Goal: Book appointment/travel/reservation

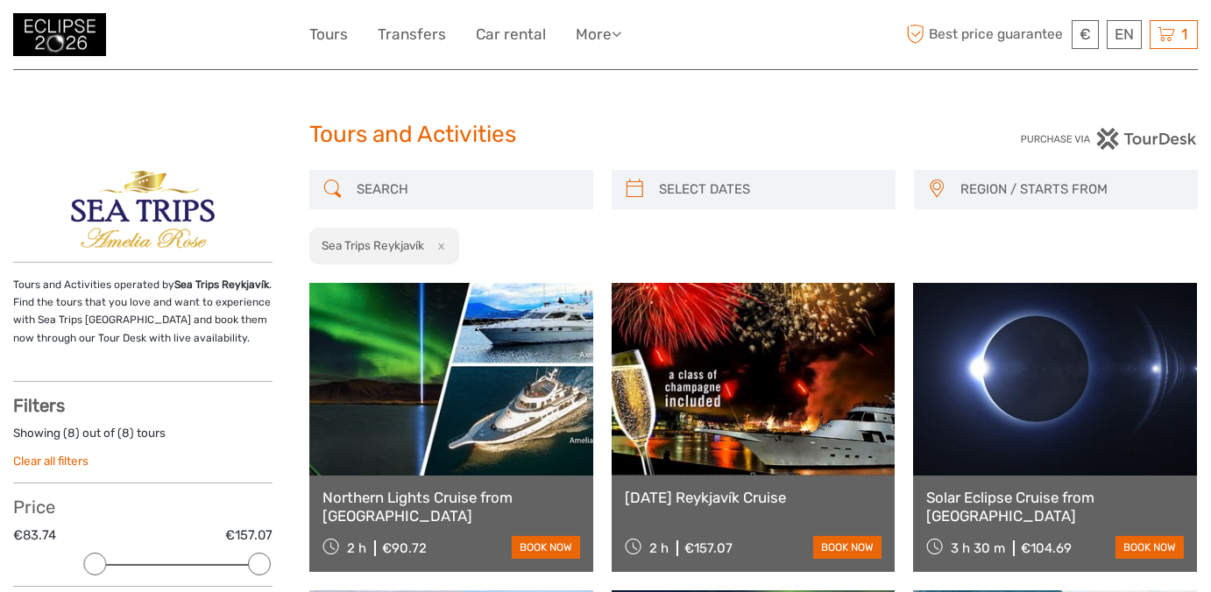
select select
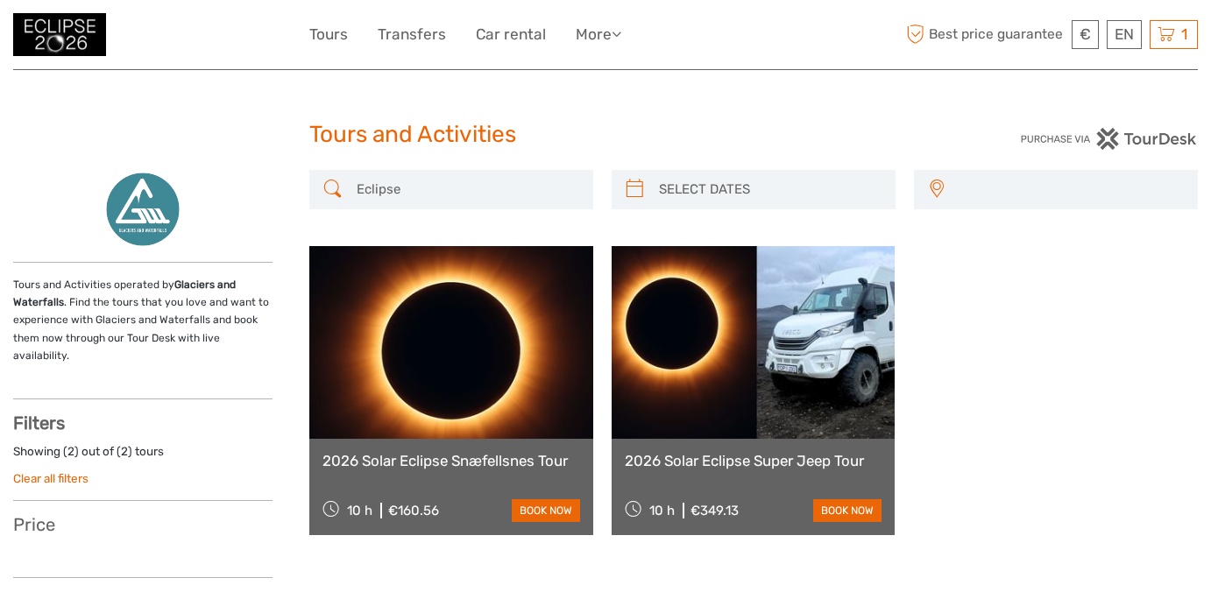
select select
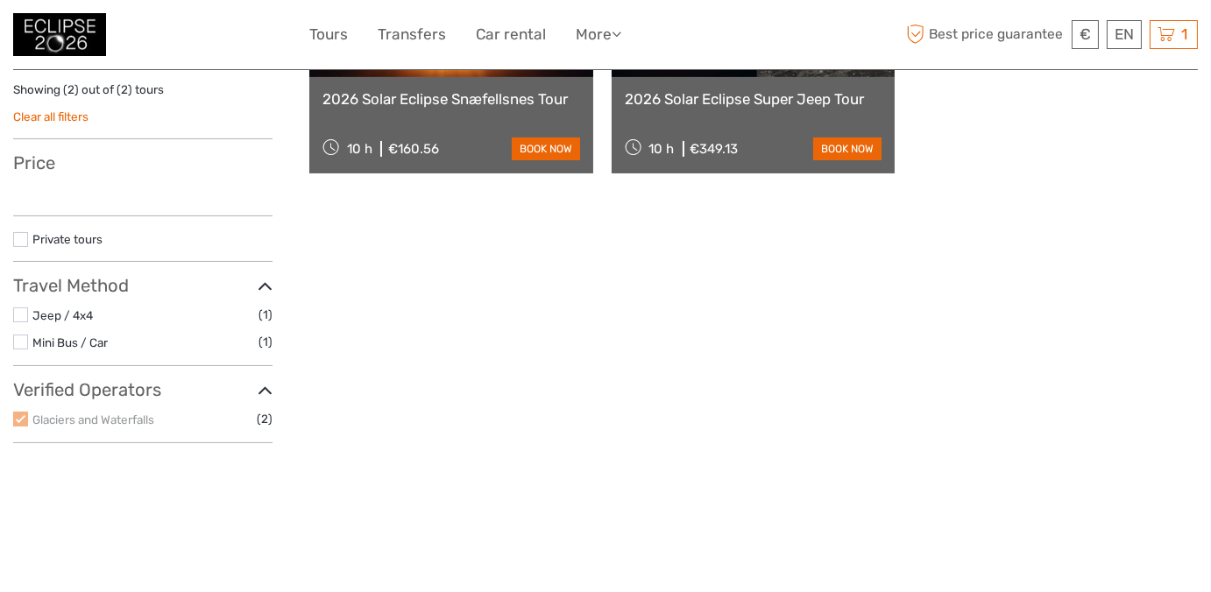
select select
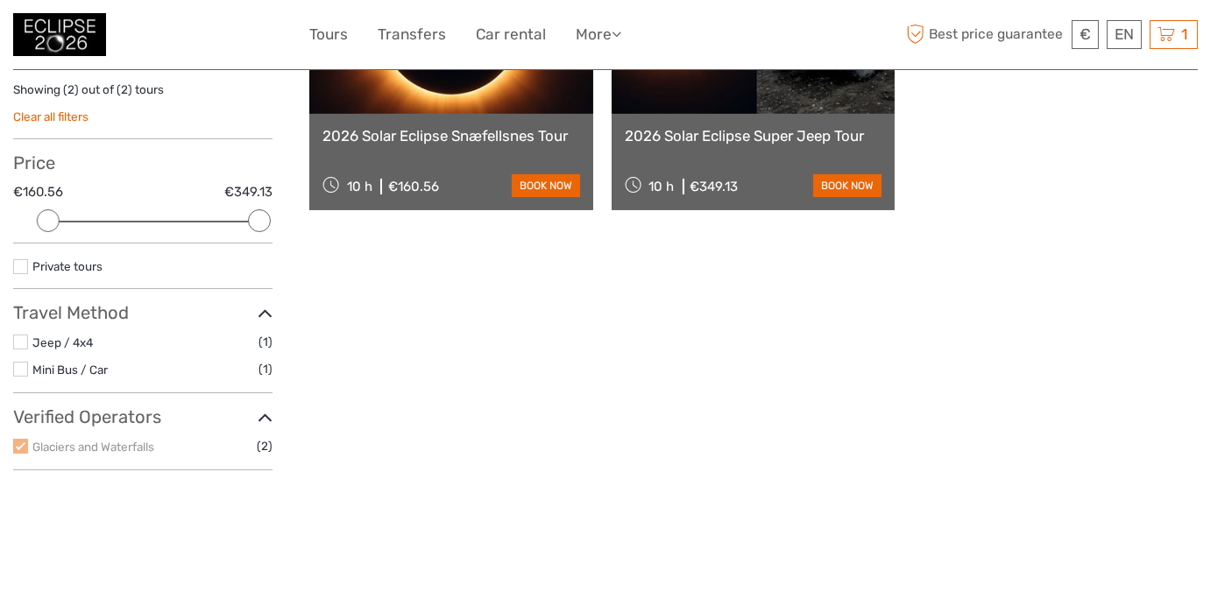
scroll to position [99, 0]
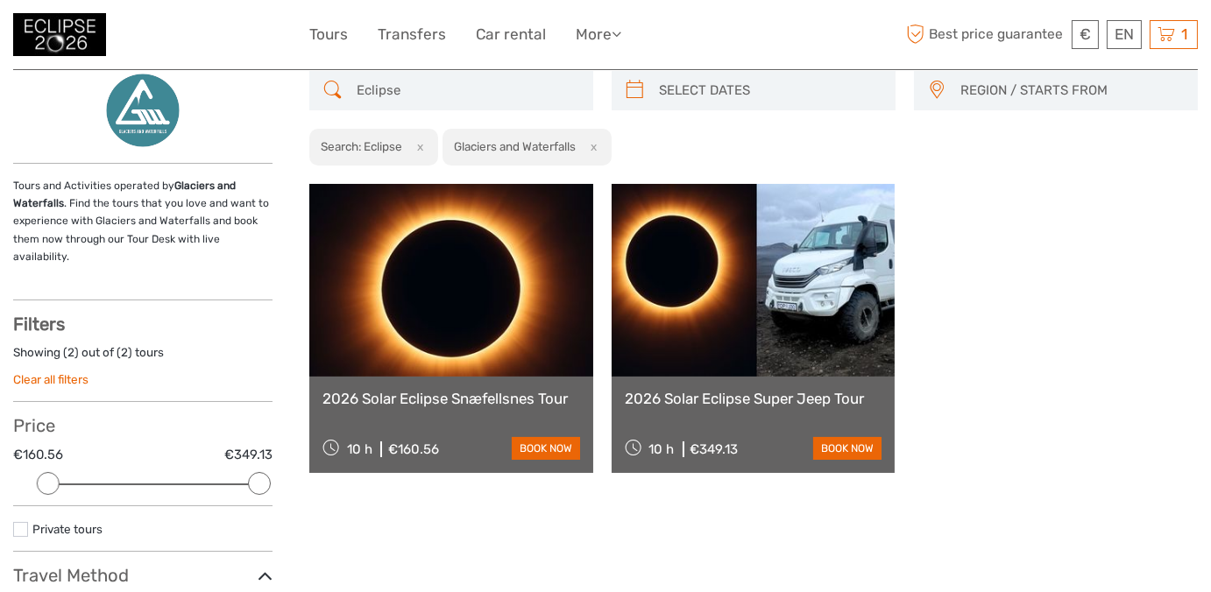
scroll to position [123, 0]
